Goal: Task Accomplishment & Management: Manage account settings

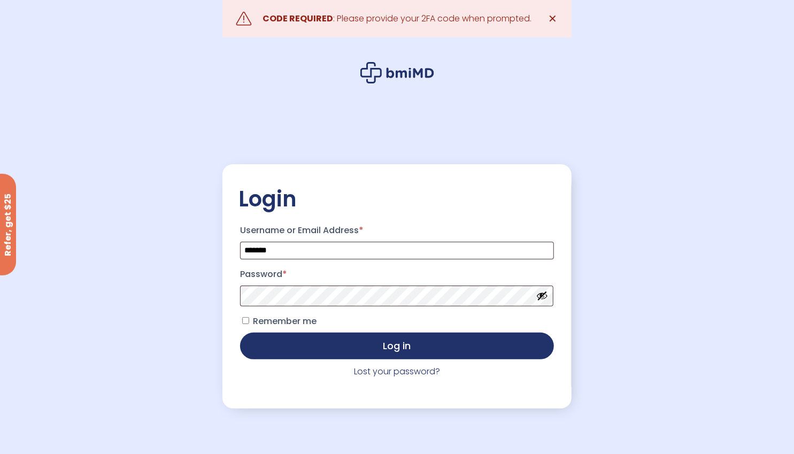
click at [291, 319] on span "Remember me" at bounding box center [285, 321] width 64 height 12
click at [543, 296] on button "Show password" at bounding box center [542, 296] width 12 height 12
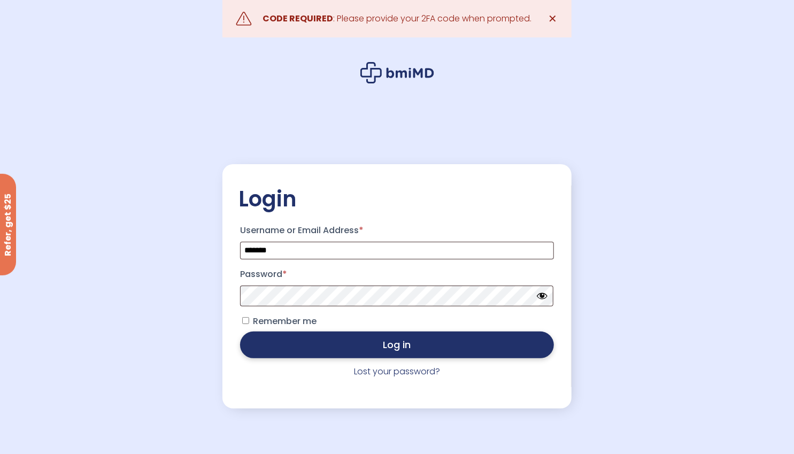
click at [458, 342] on button "Log in" at bounding box center [397, 344] width 314 height 27
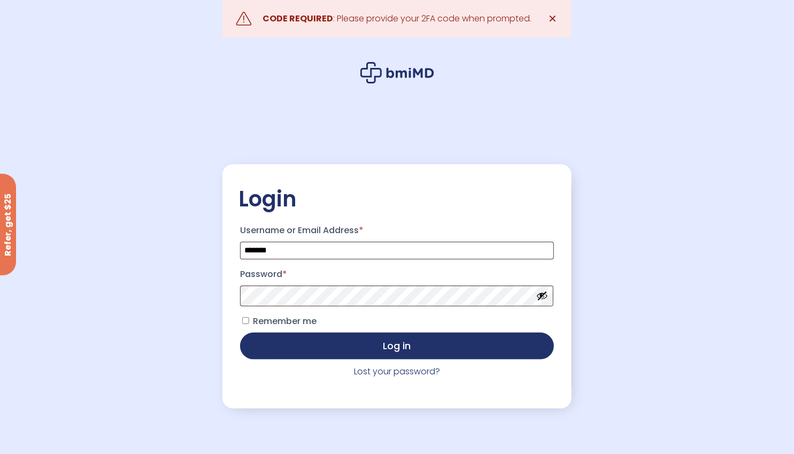
click at [287, 317] on span "Remember me" at bounding box center [285, 321] width 64 height 12
click at [374, 361] on p "Remember me Log in" at bounding box center [396, 336] width 317 height 50
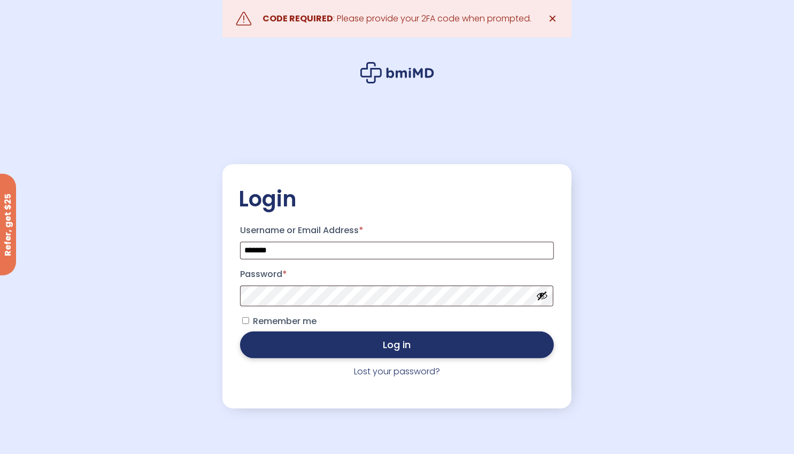
click at [368, 358] on button "Log in" at bounding box center [397, 344] width 314 height 27
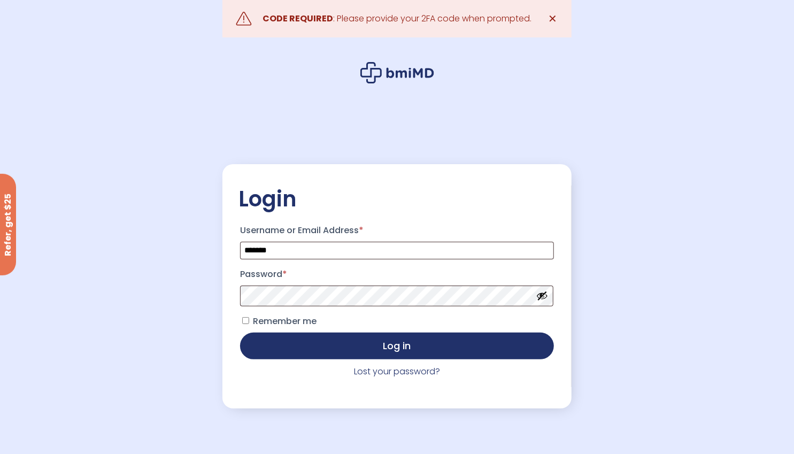
click at [546, 300] on button "Show password" at bounding box center [542, 296] width 12 height 12
click at [446, 322] on p "Remember me Log in" at bounding box center [396, 336] width 317 height 50
click at [304, 326] on span "Remember me" at bounding box center [285, 321] width 64 height 12
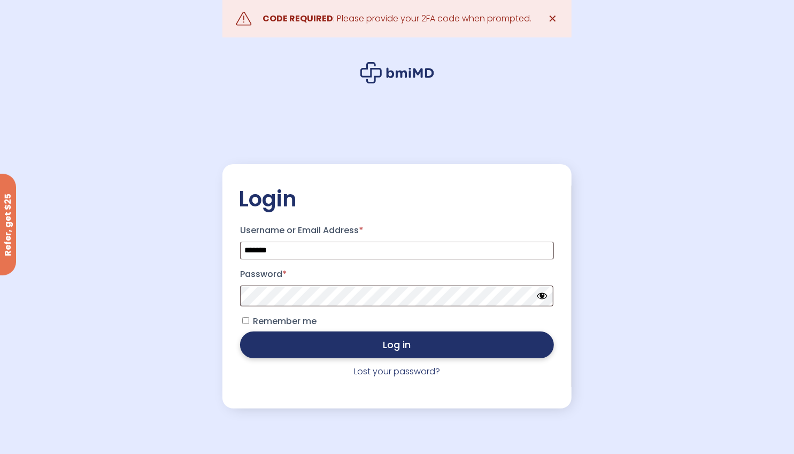
click at [353, 354] on button "Log in" at bounding box center [397, 344] width 314 height 27
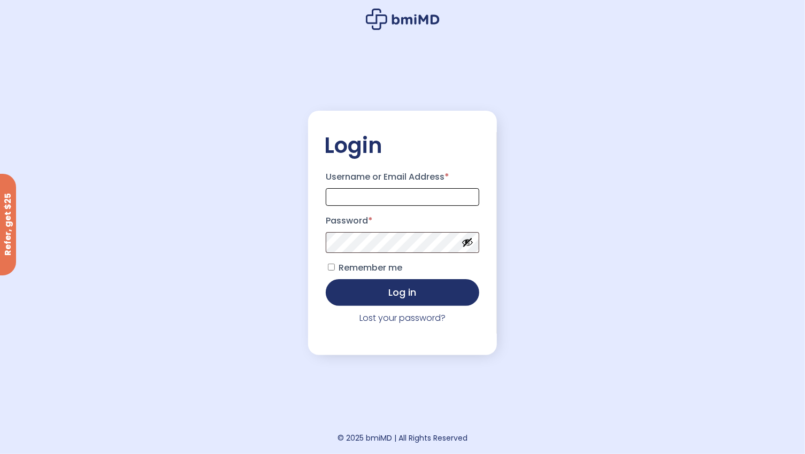
type input "*******"
click at [377, 271] on span "Remember me" at bounding box center [370, 267] width 64 height 12
click at [422, 317] on link "Lost your password?" at bounding box center [402, 318] width 86 height 12
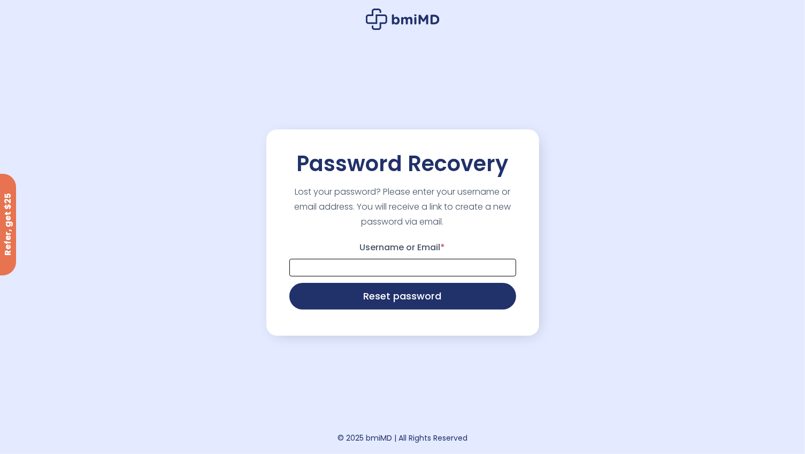
click at [441, 261] on input "Username or Email *" at bounding box center [402, 268] width 227 height 18
click at [429, 275] on input "**********" at bounding box center [402, 268] width 227 height 18
type input "*******"
click at [434, 301] on button "Reset password" at bounding box center [402, 295] width 227 height 27
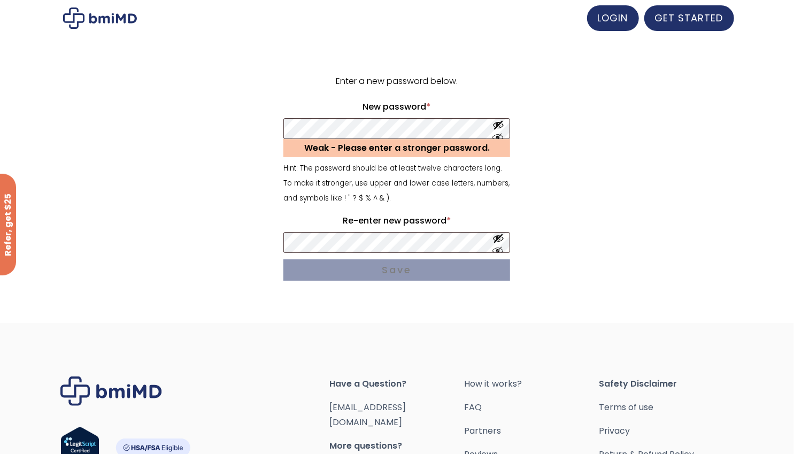
click at [319, 309] on div "Enter a new password below. New password * Required Weak - Please enter a stron…" at bounding box center [397, 183] width 660 height 263
click at [329, 306] on div "Enter a new password below. New password * Required Weak - Please enter a stron…" at bounding box center [397, 183] width 660 height 263
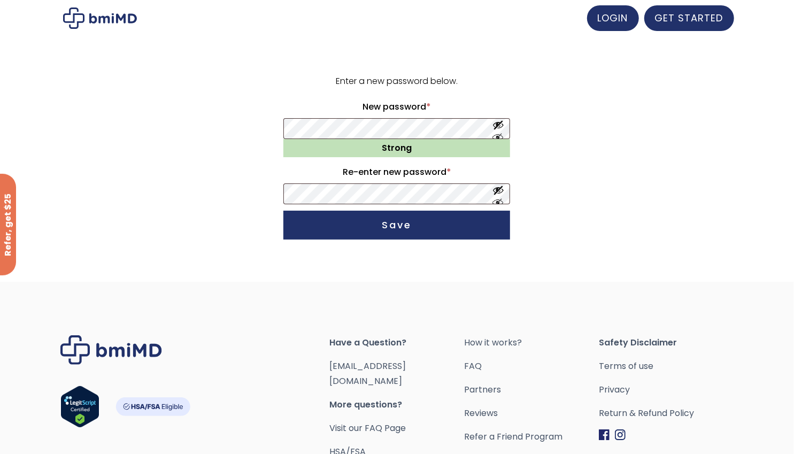
click at [254, 281] on div "Enter a new password below. New password * Required Strong Re-enter new passwor…" at bounding box center [397, 166] width 674 height 229
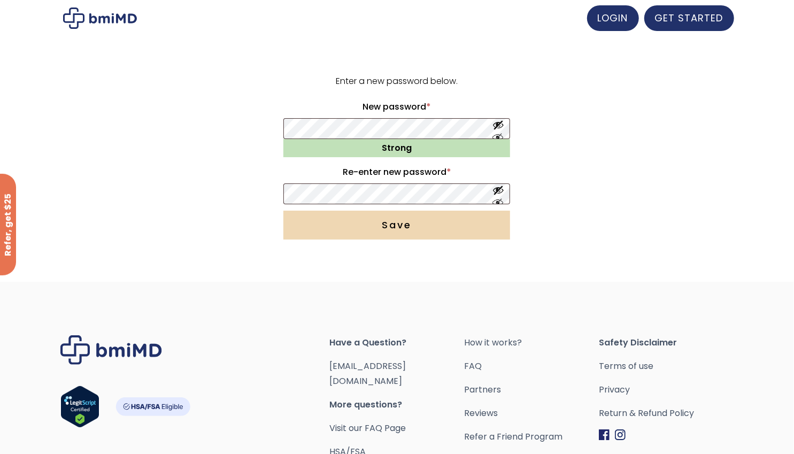
click at [347, 214] on button "Save" at bounding box center [396, 225] width 227 height 29
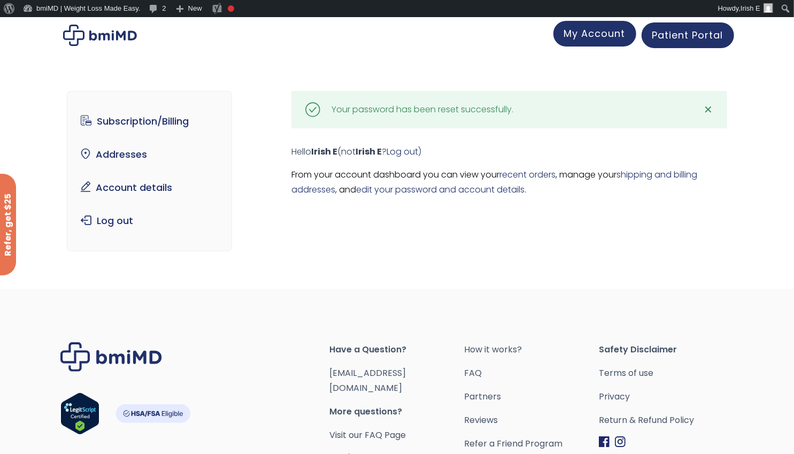
click at [600, 30] on span "My Account" at bounding box center [594, 33] width 61 height 13
